Goal: Navigation & Orientation: Find specific page/section

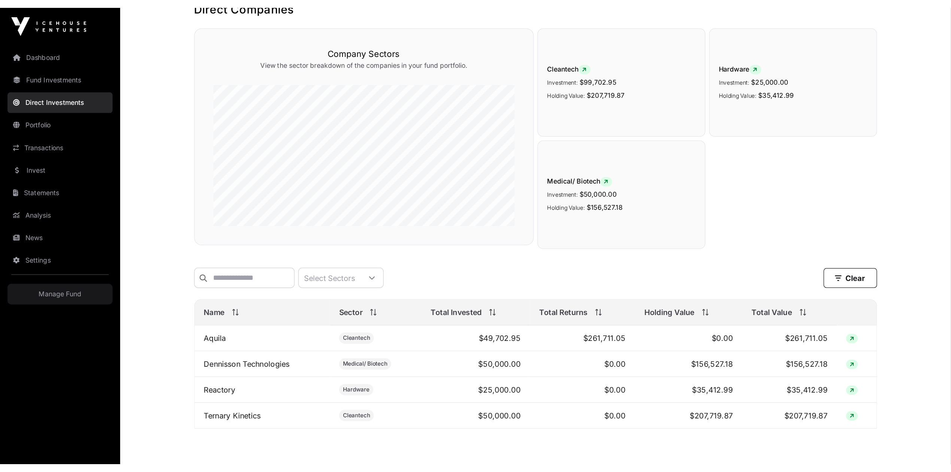
scroll to position [30, 0]
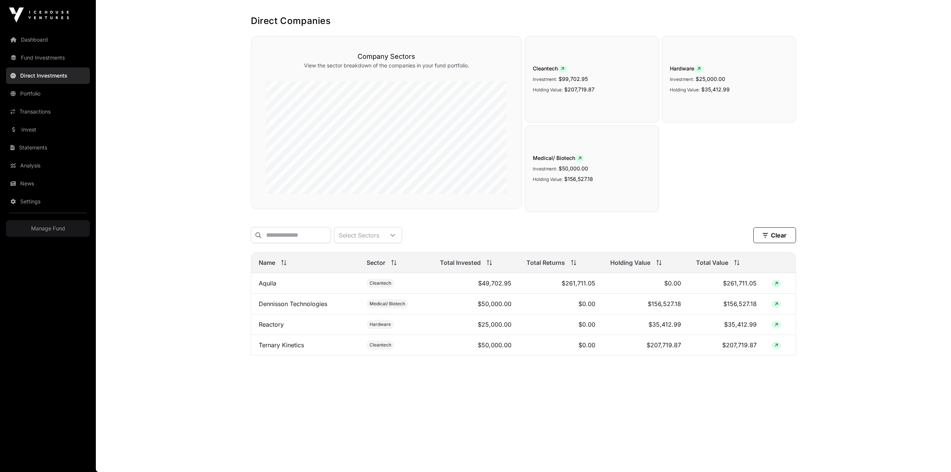
click at [34, 42] on link "Dashboard" at bounding box center [48, 39] width 84 height 16
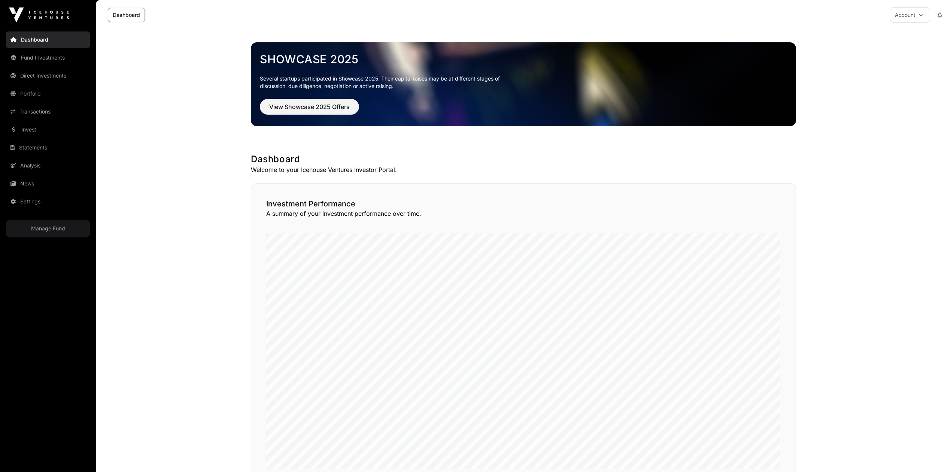
click at [47, 63] on link "Fund Investments" at bounding box center [48, 57] width 84 height 16
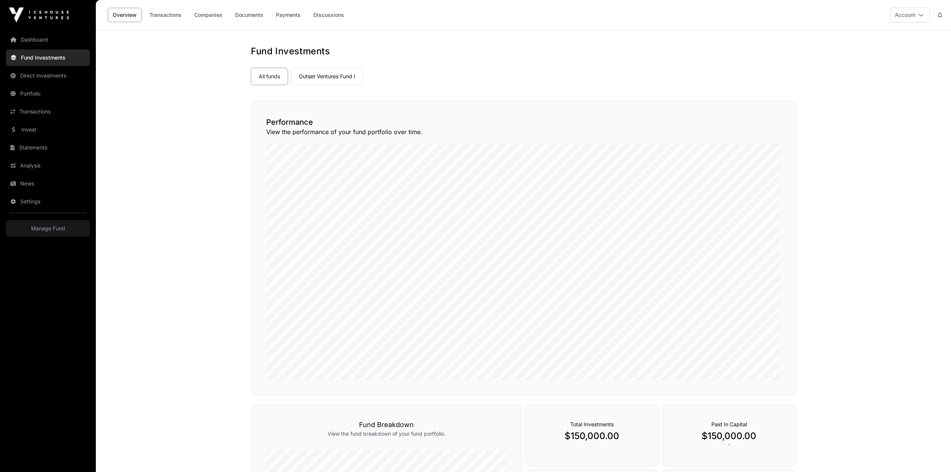
click at [307, 76] on link "Outset Ventures Fund I" at bounding box center [327, 76] width 72 height 17
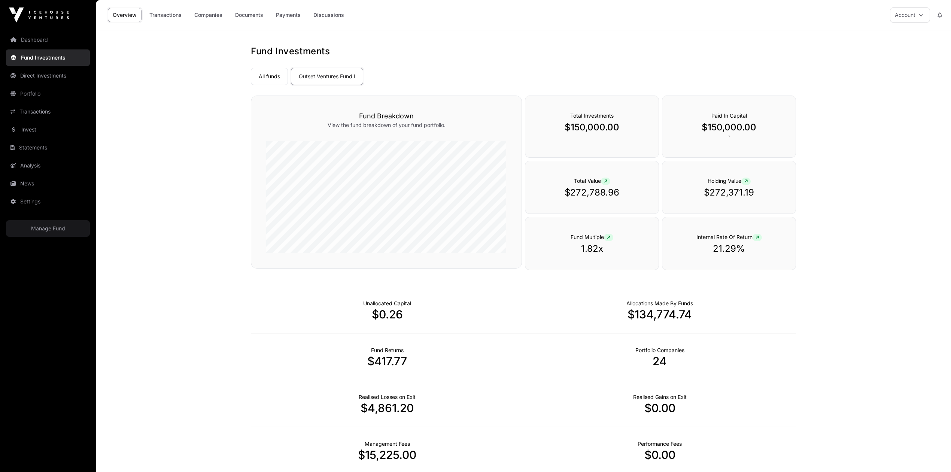
click at [217, 19] on link "Companies" at bounding box center [208, 15] width 38 height 14
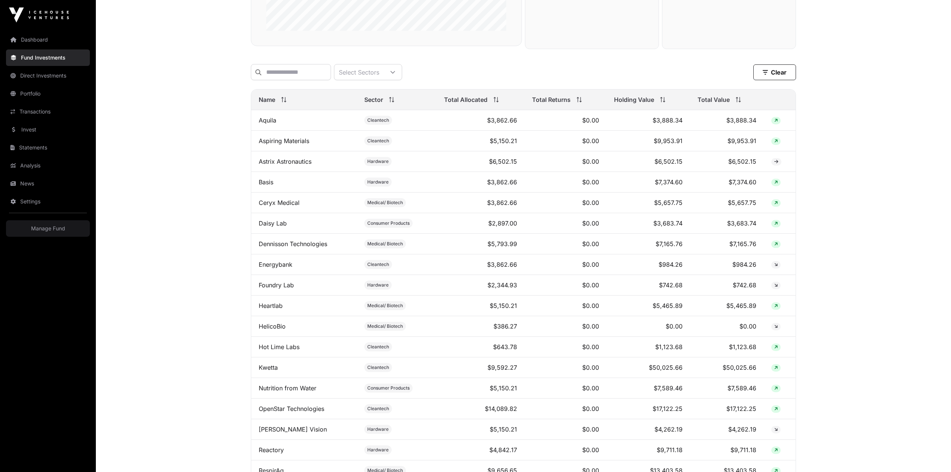
scroll to position [209, 0]
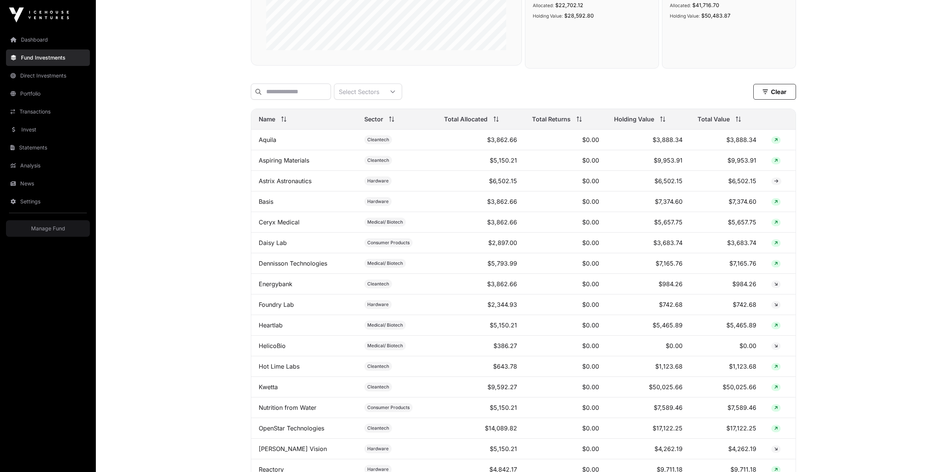
click at [739, 122] on icon at bounding box center [738, 118] width 5 height 5
